Goal: Task Accomplishment & Management: Manage account settings

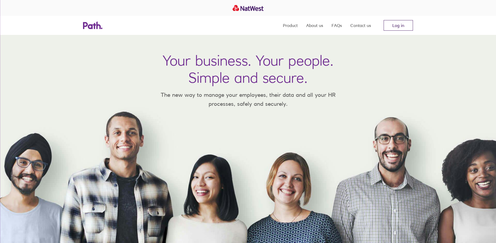
click at [399, 26] on link "Log in" at bounding box center [398, 25] width 29 height 11
